Goal: Task Accomplishment & Management: Use online tool/utility

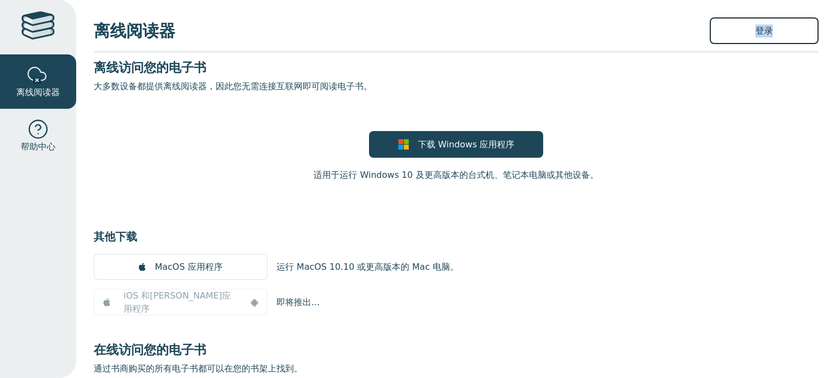
drag, startPoint x: 753, startPoint y: 52, endPoint x: 750, endPoint y: 44, distance: 8.4
click at [750, 44] on div "离线阅读器 登录 离线访问您的电子书 大多数设备都提供离线阅读器，因此您无需连接互联网即可阅读电子书。 下载 Windows 应用程序 适用于运行 Windo…" at bounding box center [456, 189] width 760 height 378
click at [755, 33] on font "登录" at bounding box center [763, 31] width 17 height 10
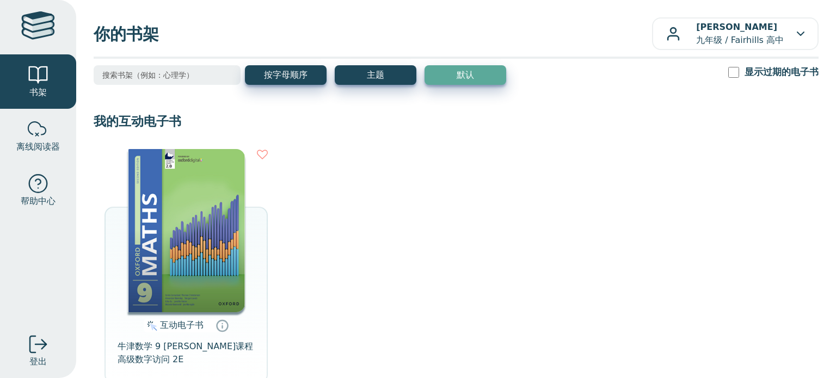
click at [197, 217] on img at bounding box center [186, 230] width 117 height 163
